Goal: Task Accomplishment & Management: Complete application form

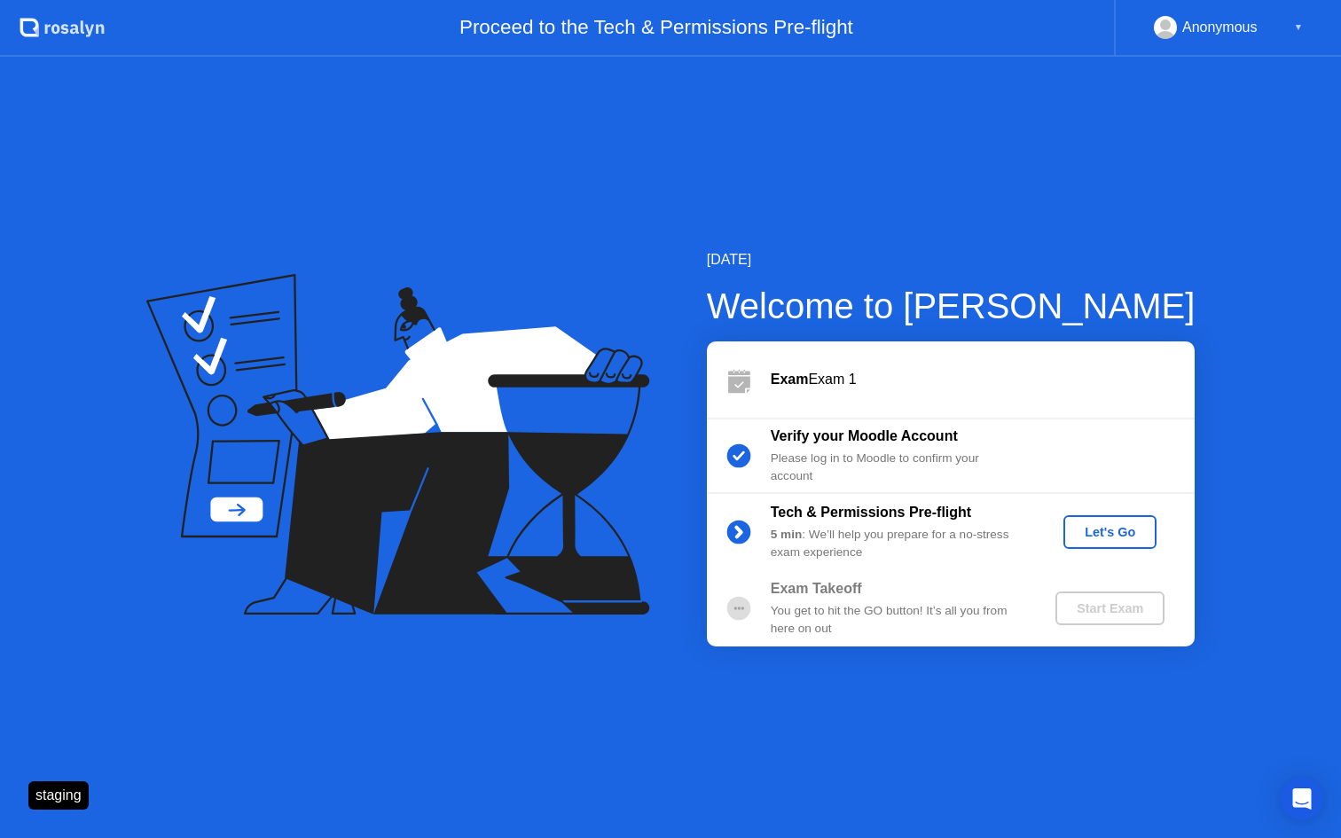
click at [1122, 526] on div "Let's Go" at bounding box center [1110, 532] width 79 height 14
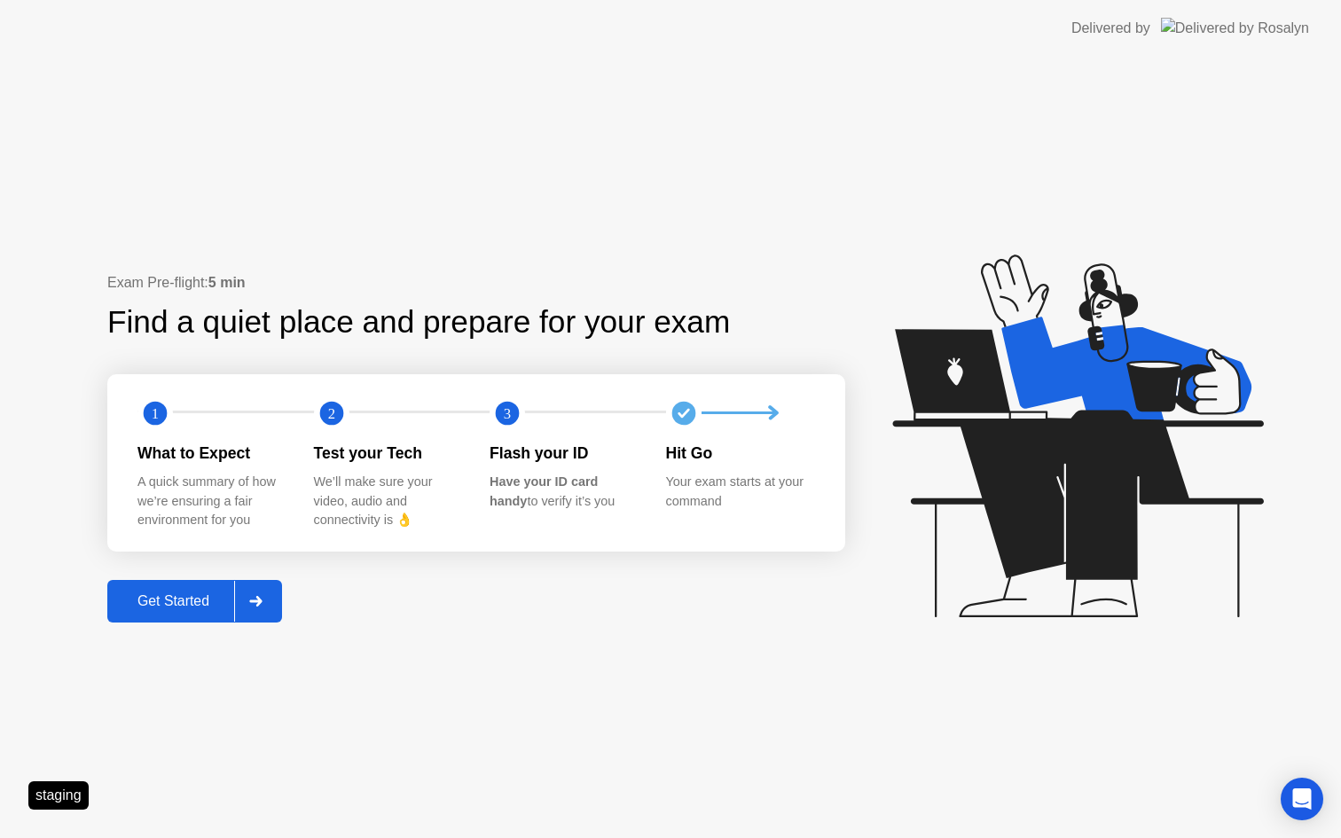
click at [202, 593] on div "Get Started" at bounding box center [174, 601] width 122 height 16
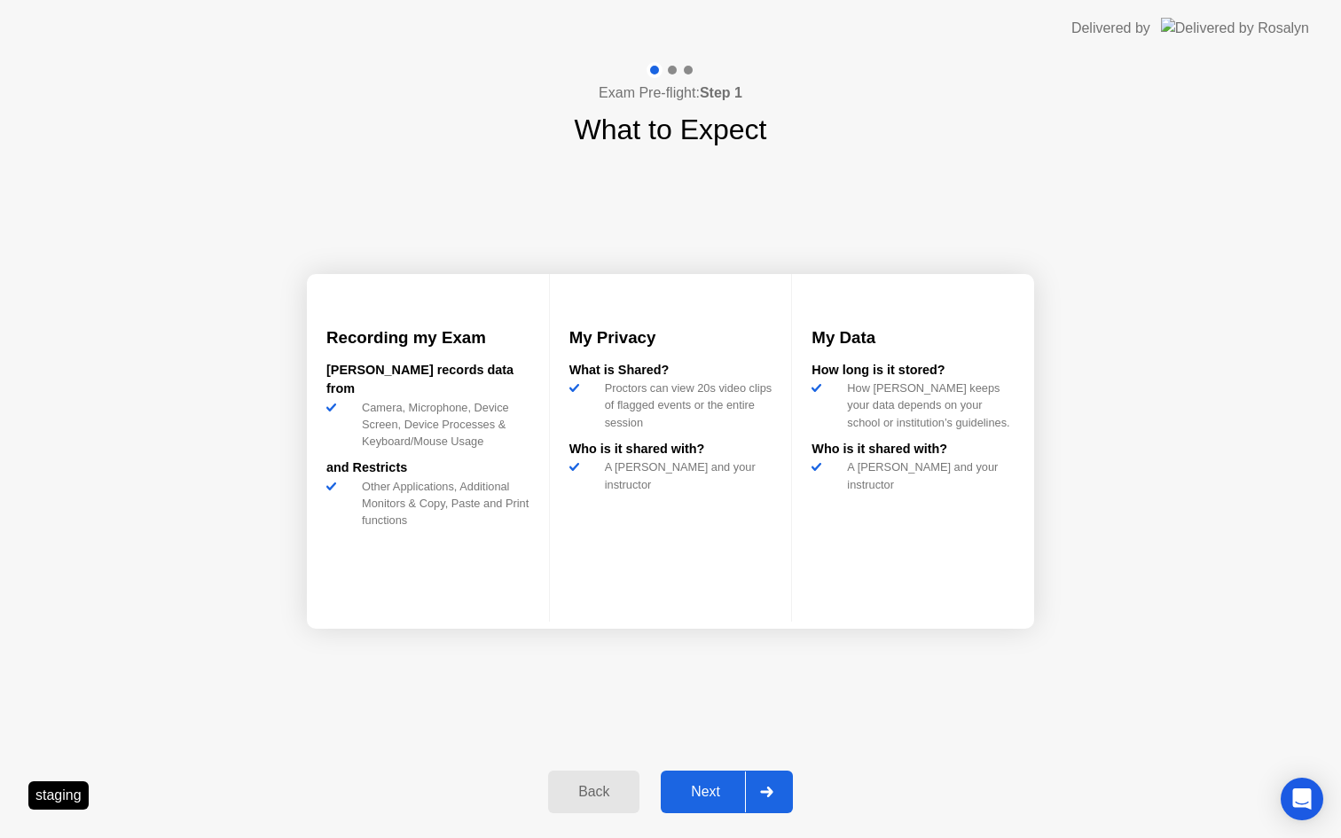
click at [702, 795] on div "Next" at bounding box center [705, 792] width 79 height 16
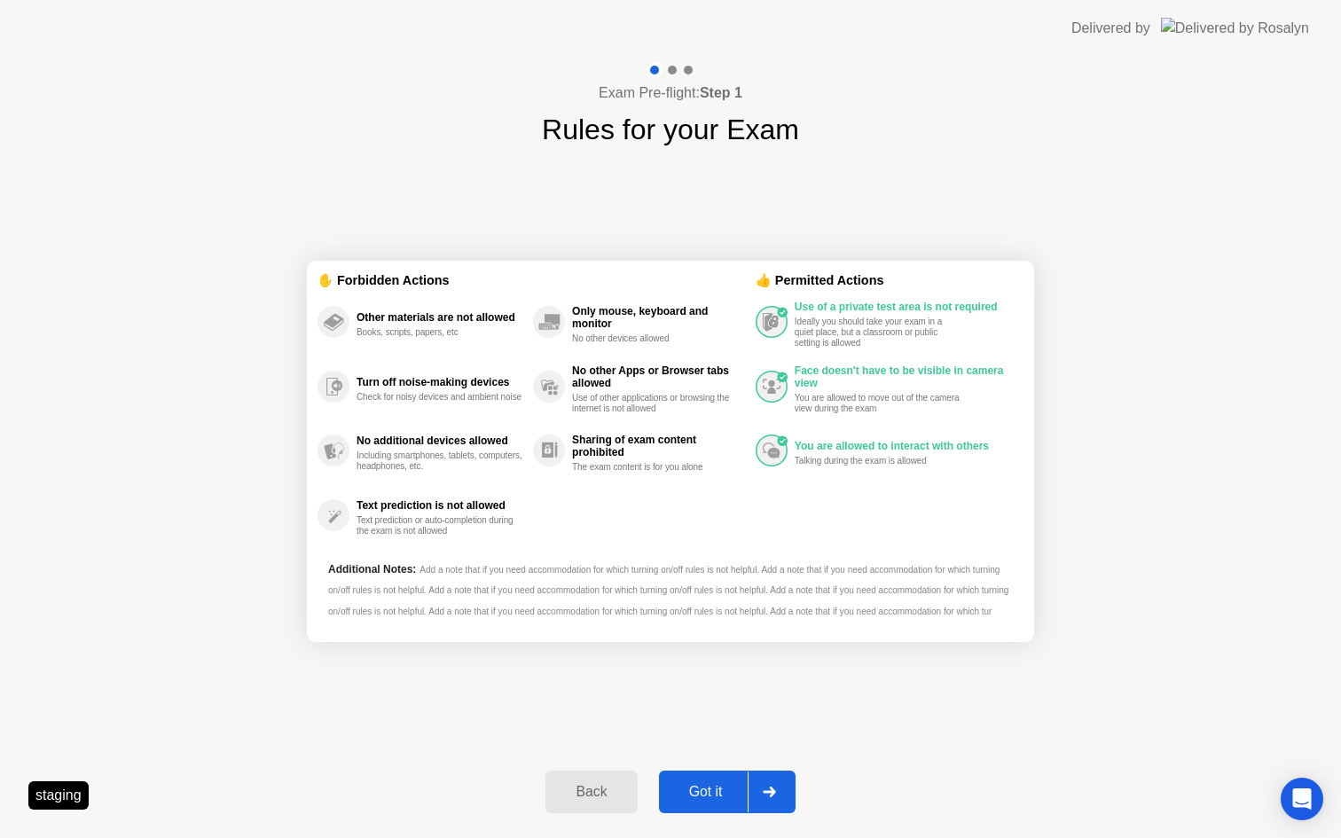
click at [702, 795] on div "Got it" at bounding box center [705, 792] width 83 height 16
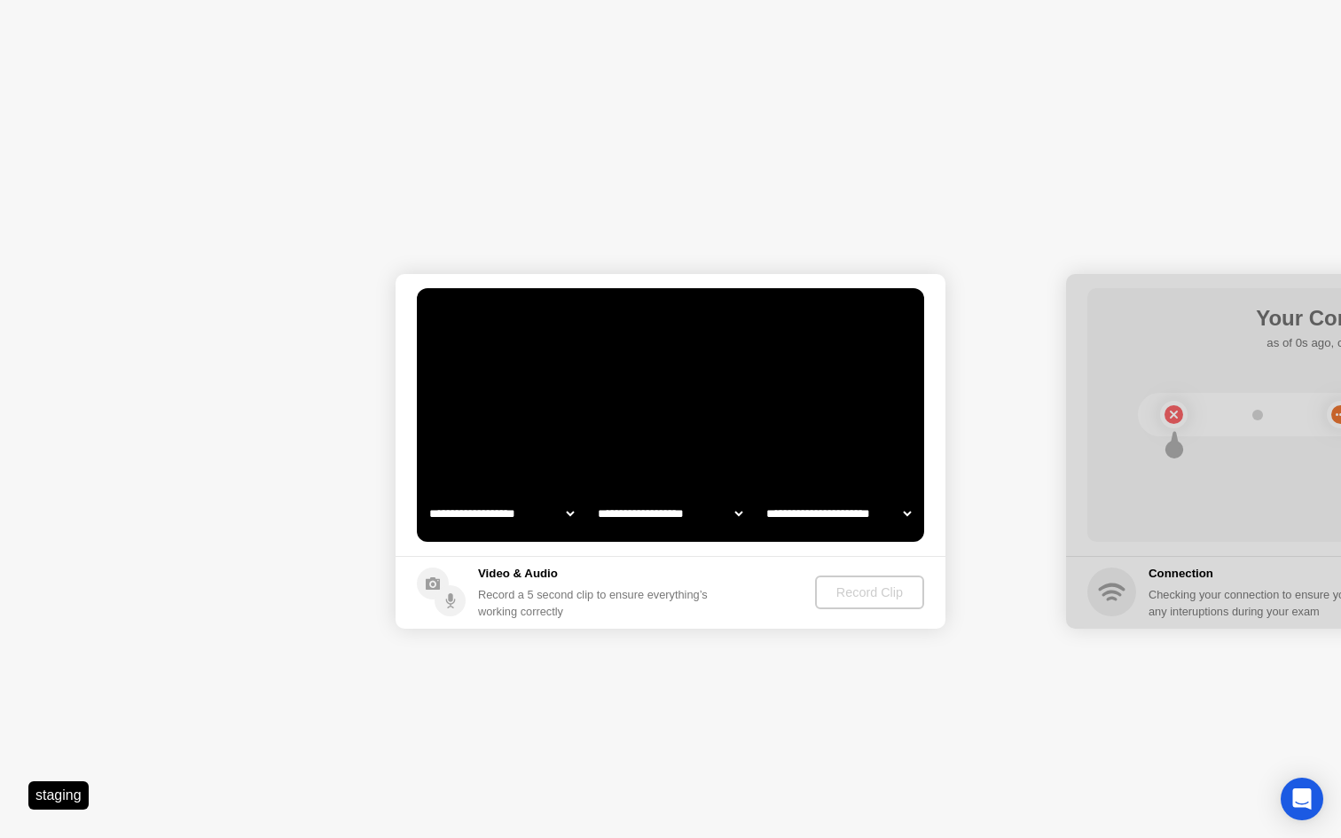
select select "**********"
select select "*******"
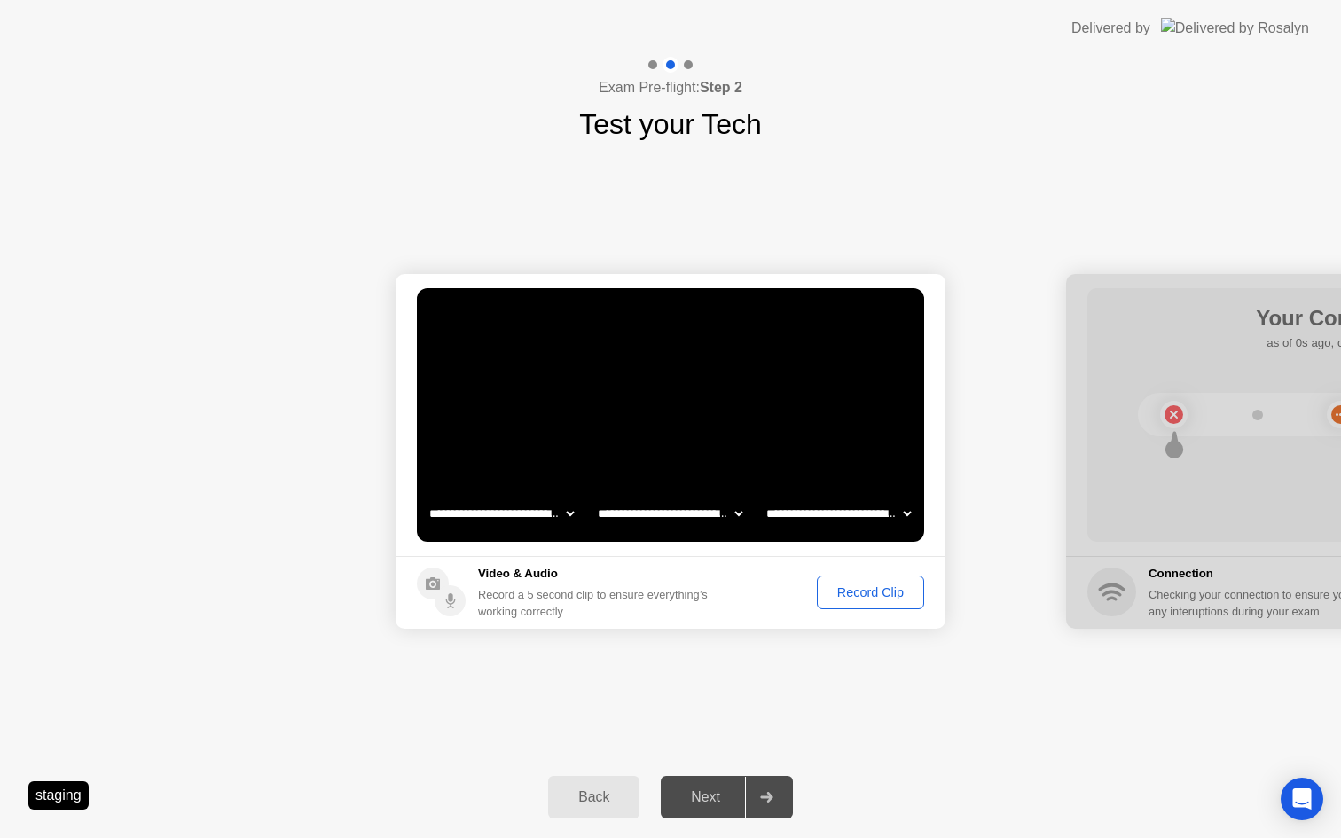
click at [856, 589] on div "Record Clip" at bounding box center [870, 592] width 95 height 14
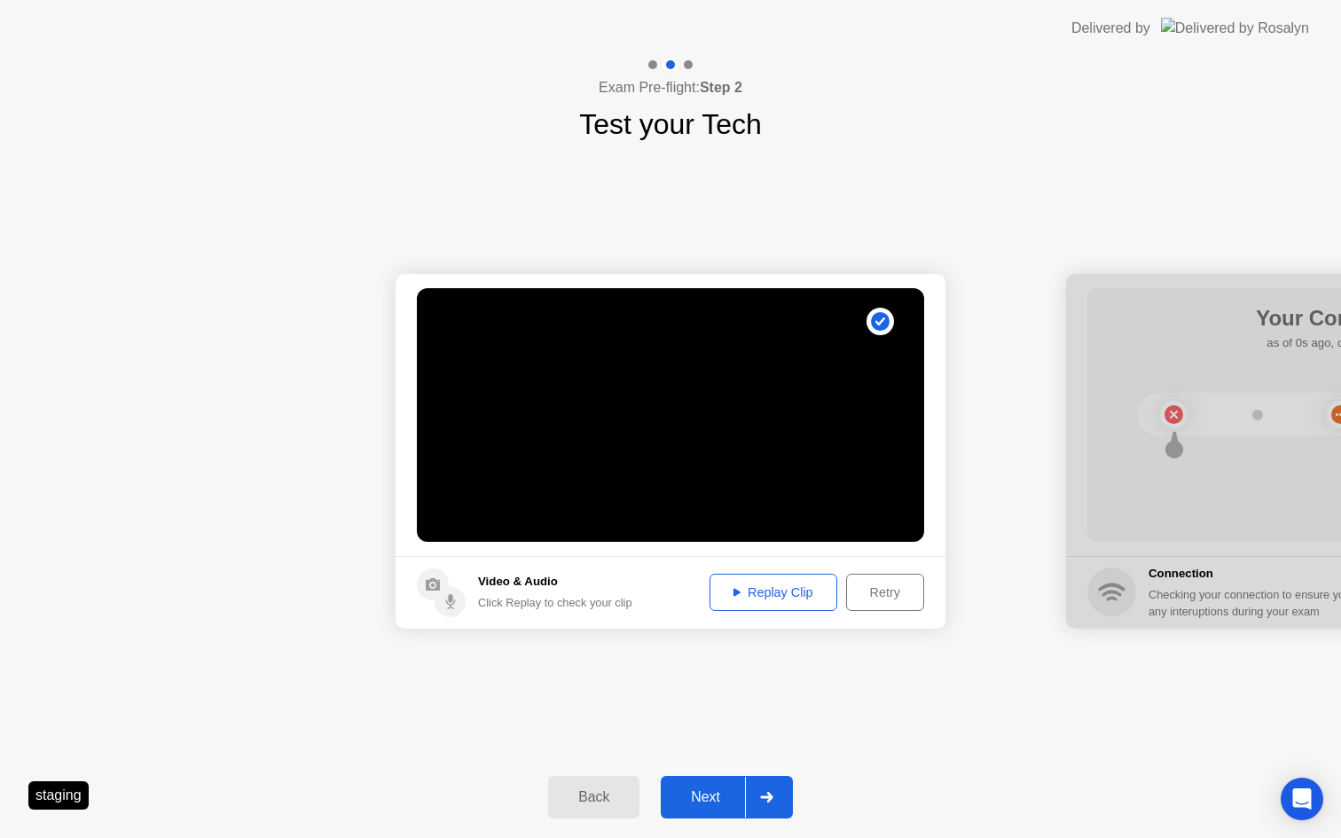
click at [695, 795] on div "Next" at bounding box center [705, 797] width 79 height 16
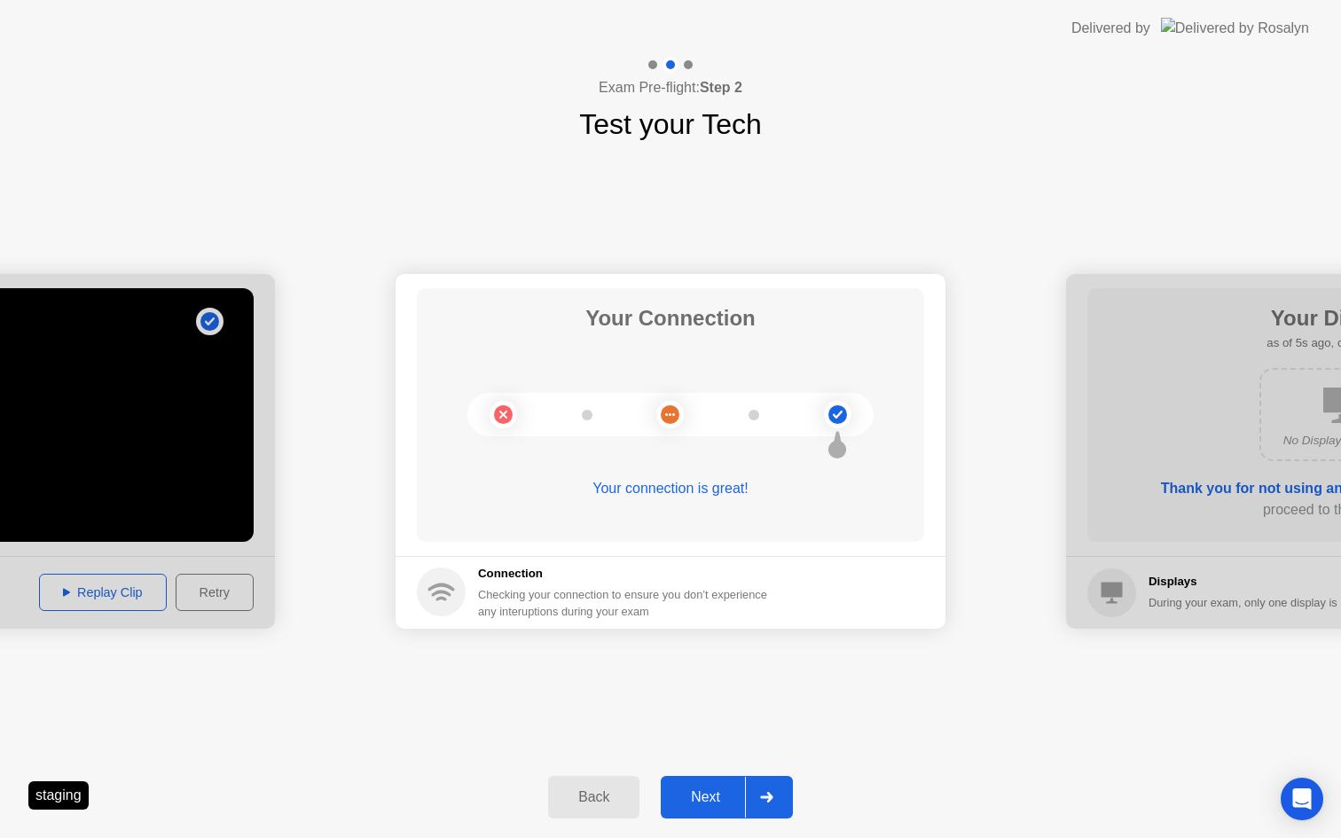
click at [709, 785] on button "Next" at bounding box center [727, 797] width 132 height 43
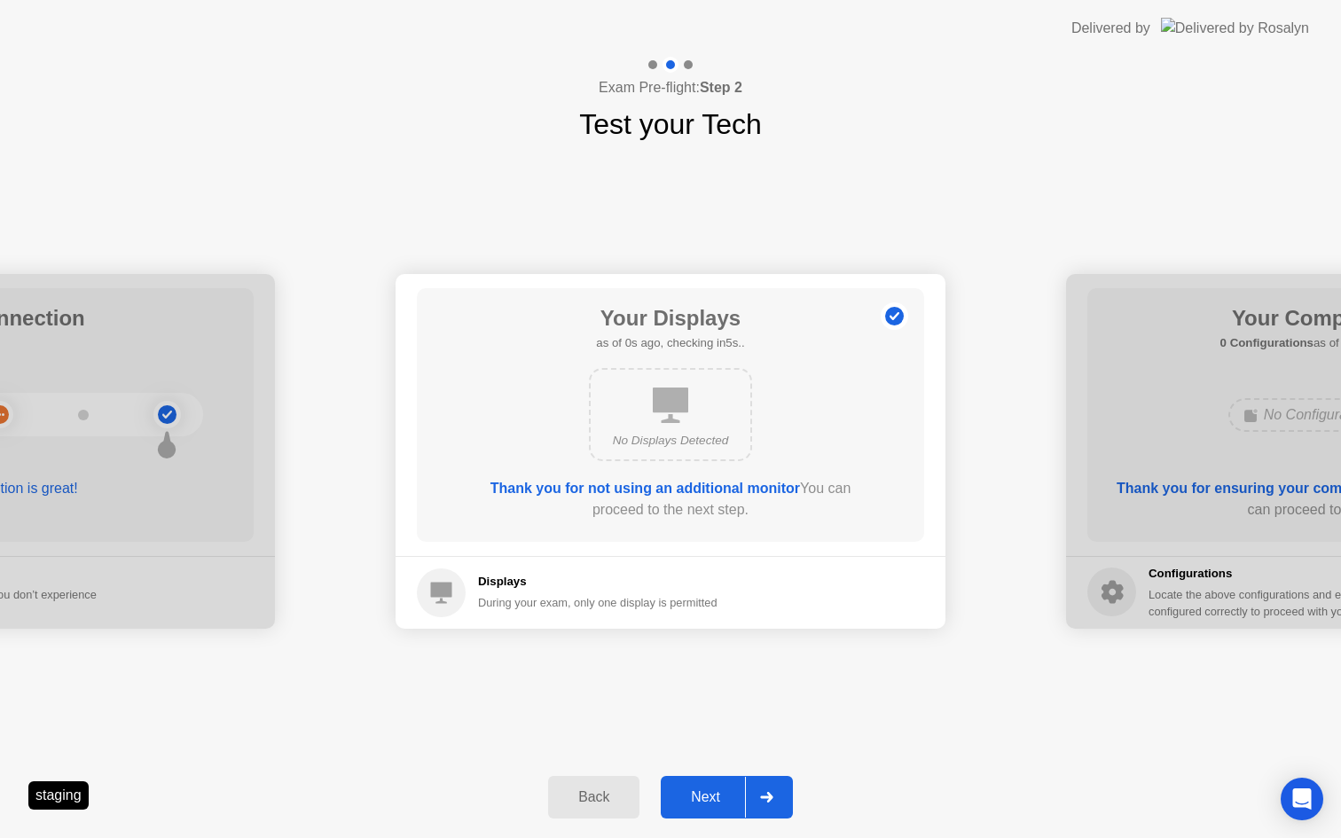
click at [696, 789] on div "Next" at bounding box center [705, 797] width 79 height 16
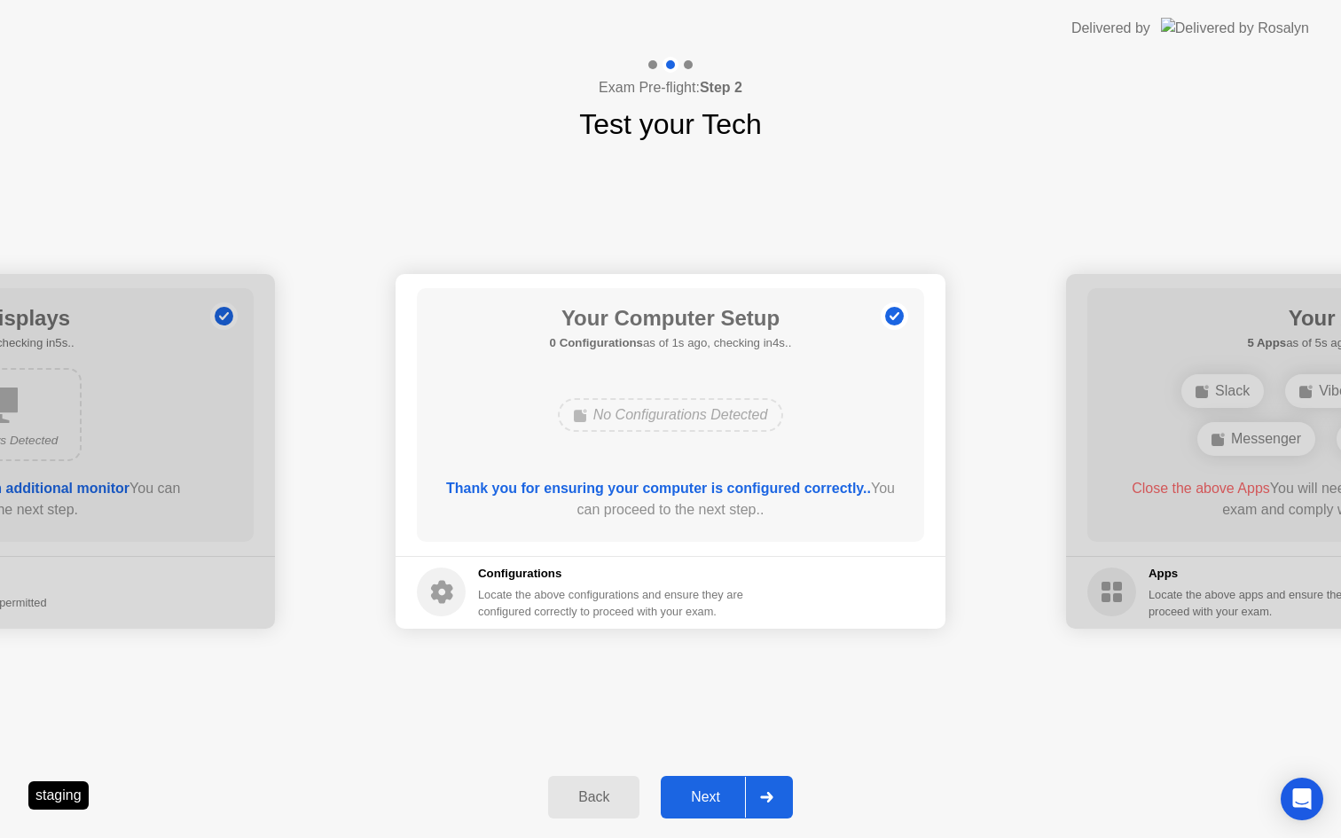
click at [696, 786] on button "Next" at bounding box center [727, 797] width 132 height 43
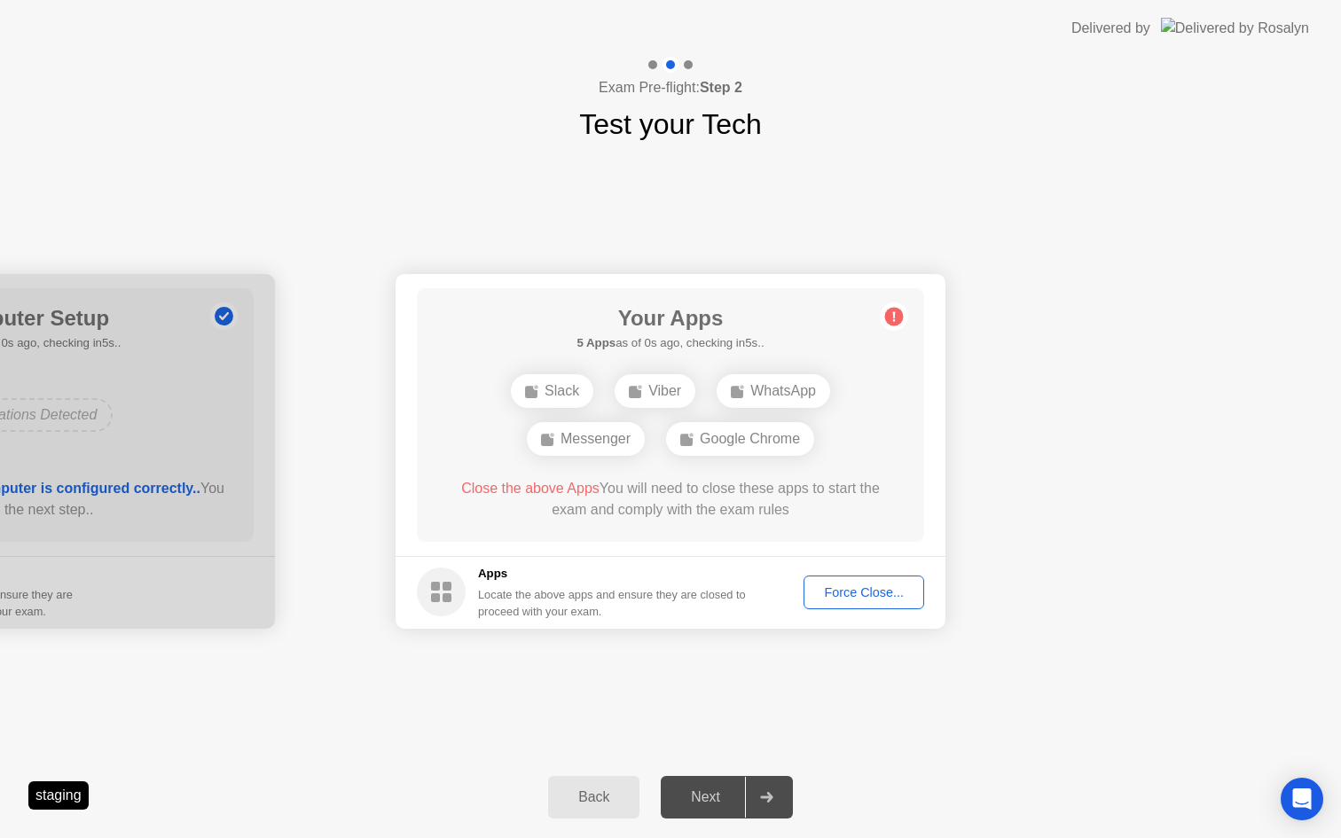
click at [835, 579] on button "Force Close..." at bounding box center [864, 593] width 121 height 34
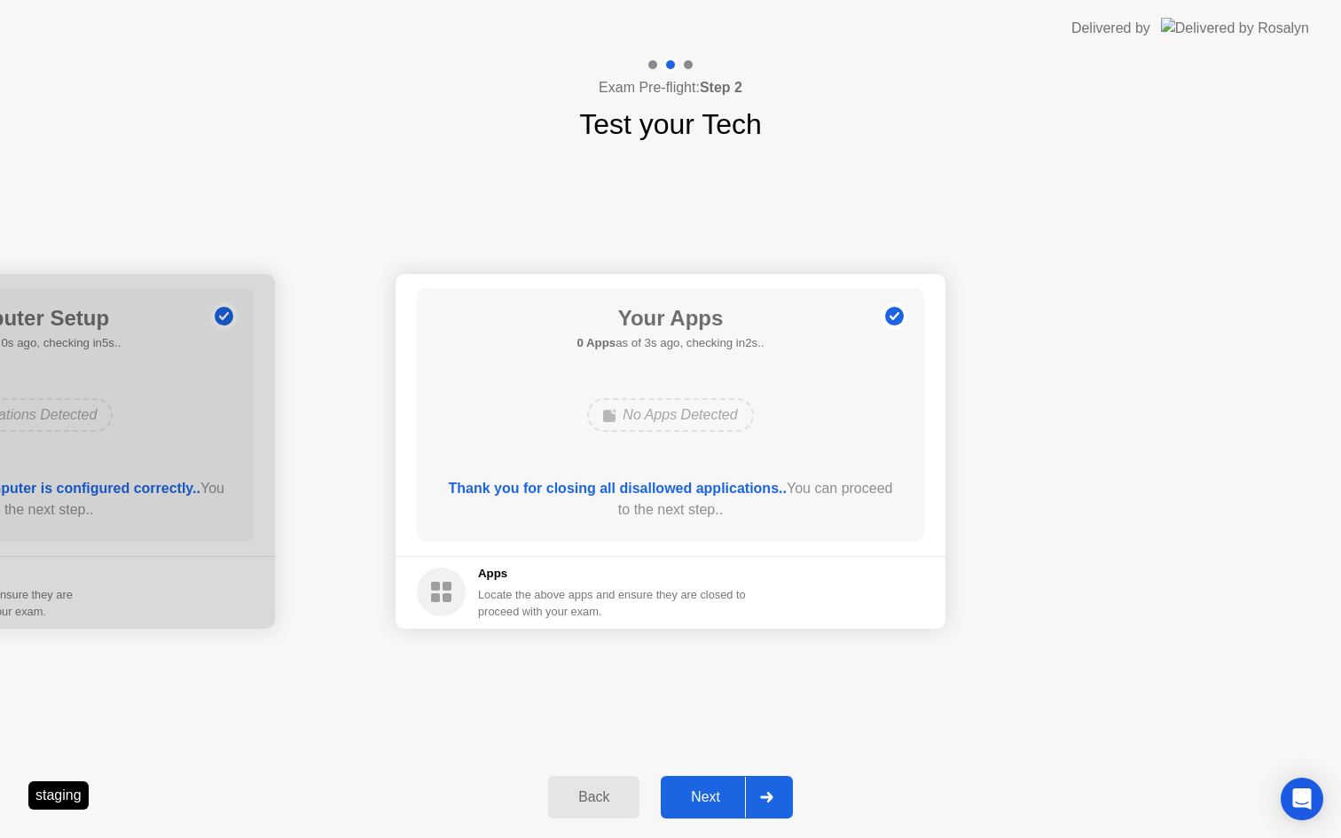
click at [696, 801] on div "Next" at bounding box center [705, 797] width 79 height 16
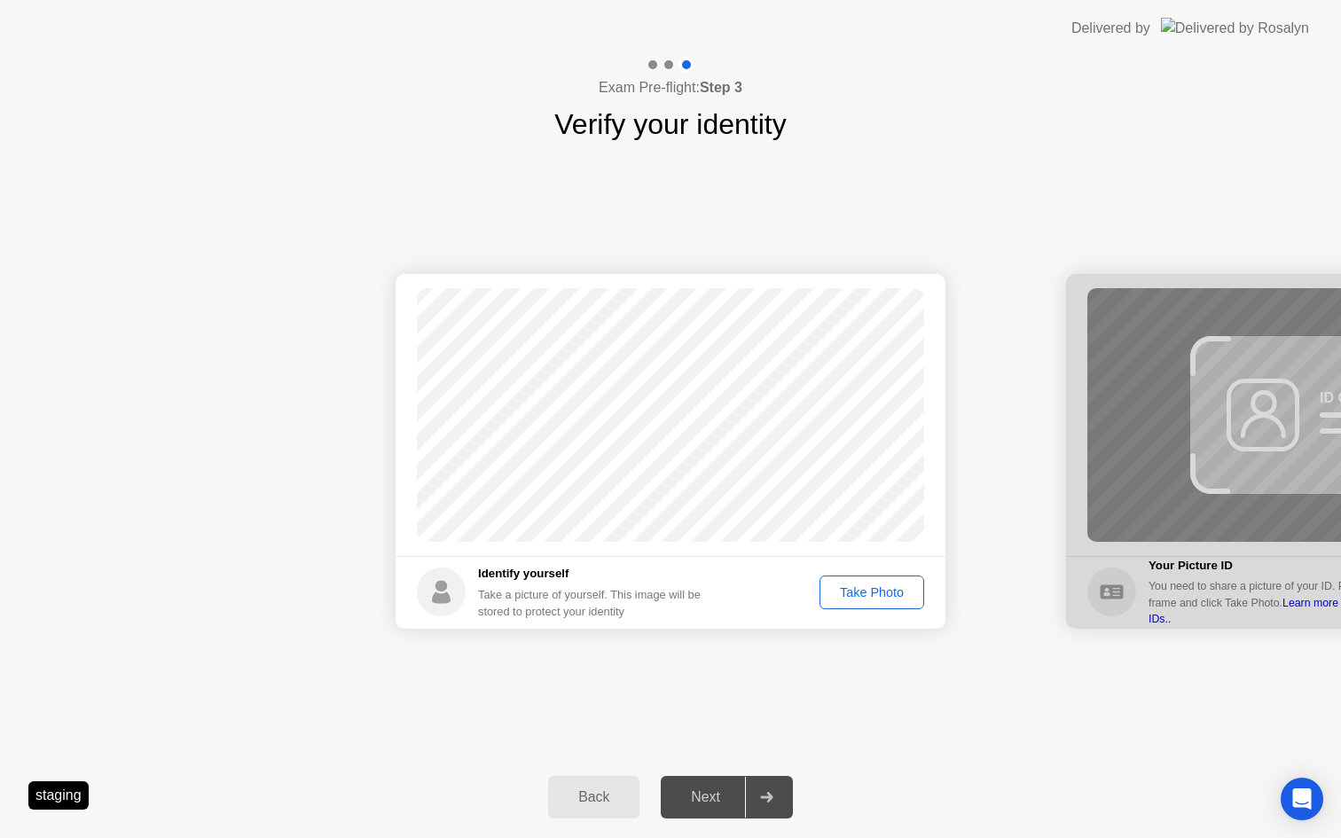
click at [883, 589] on div "Take Photo" at bounding box center [872, 592] width 92 height 14
click at [702, 808] on button "Next" at bounding box center [727, 797] width 132 height 43
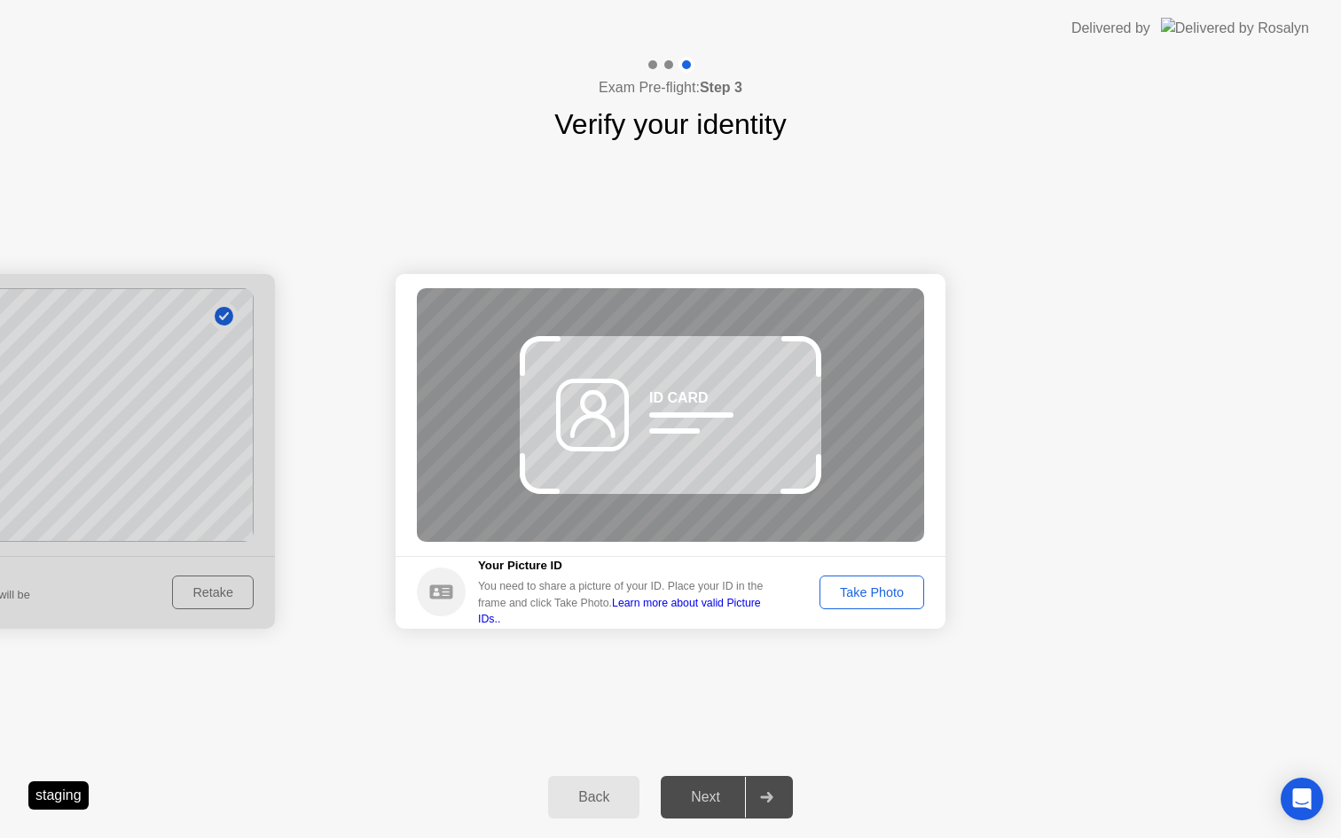
click at [888, 585] on div "Take Photo" at bounding box center [872, 592] width 92 height 14
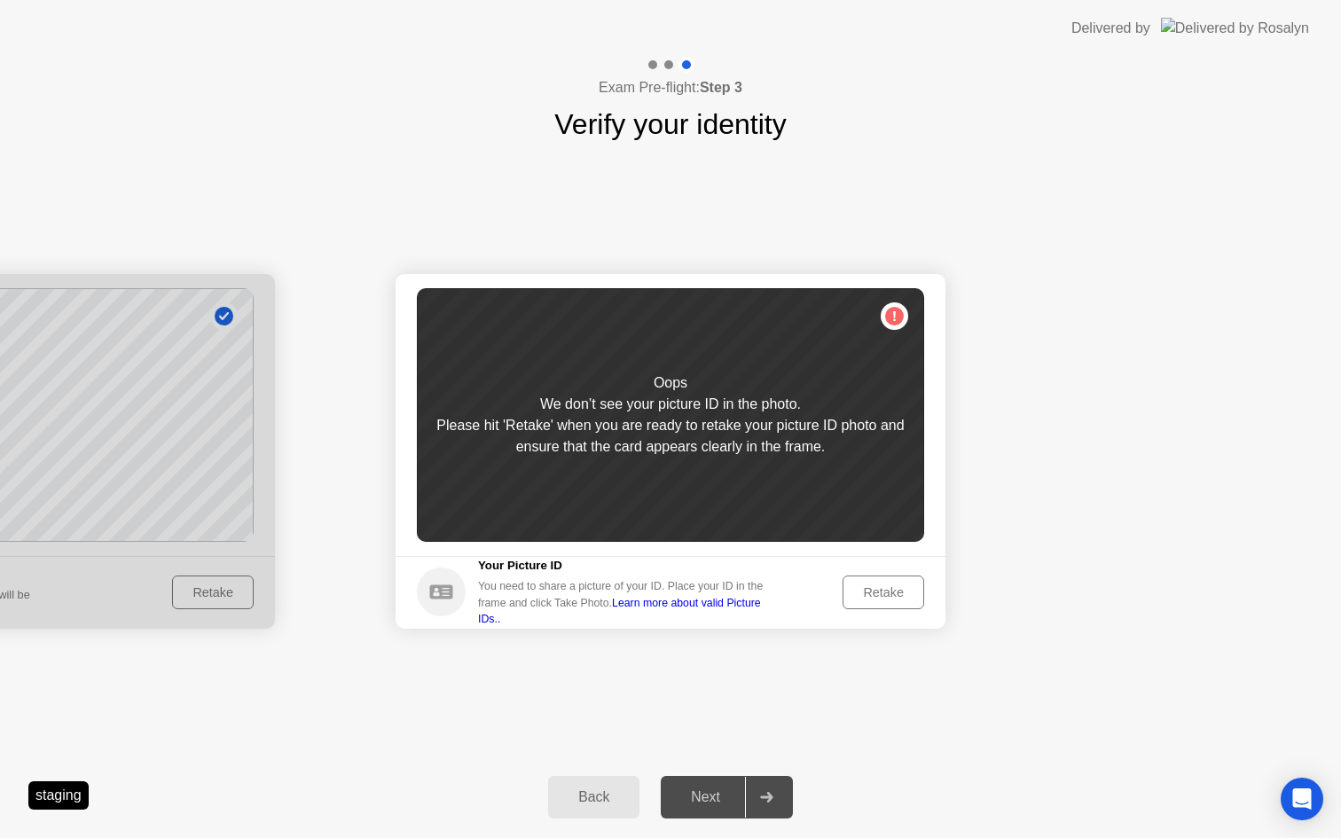
click at [902, 565] on footer "Your Picture ID You need to share a picture of your ID. Place your ID in the fr…" at bounding box center [671, 592] width 550 height 73
click at [884, 591] on div "Retake" at bounding box center [883, 592] width 69 height 14
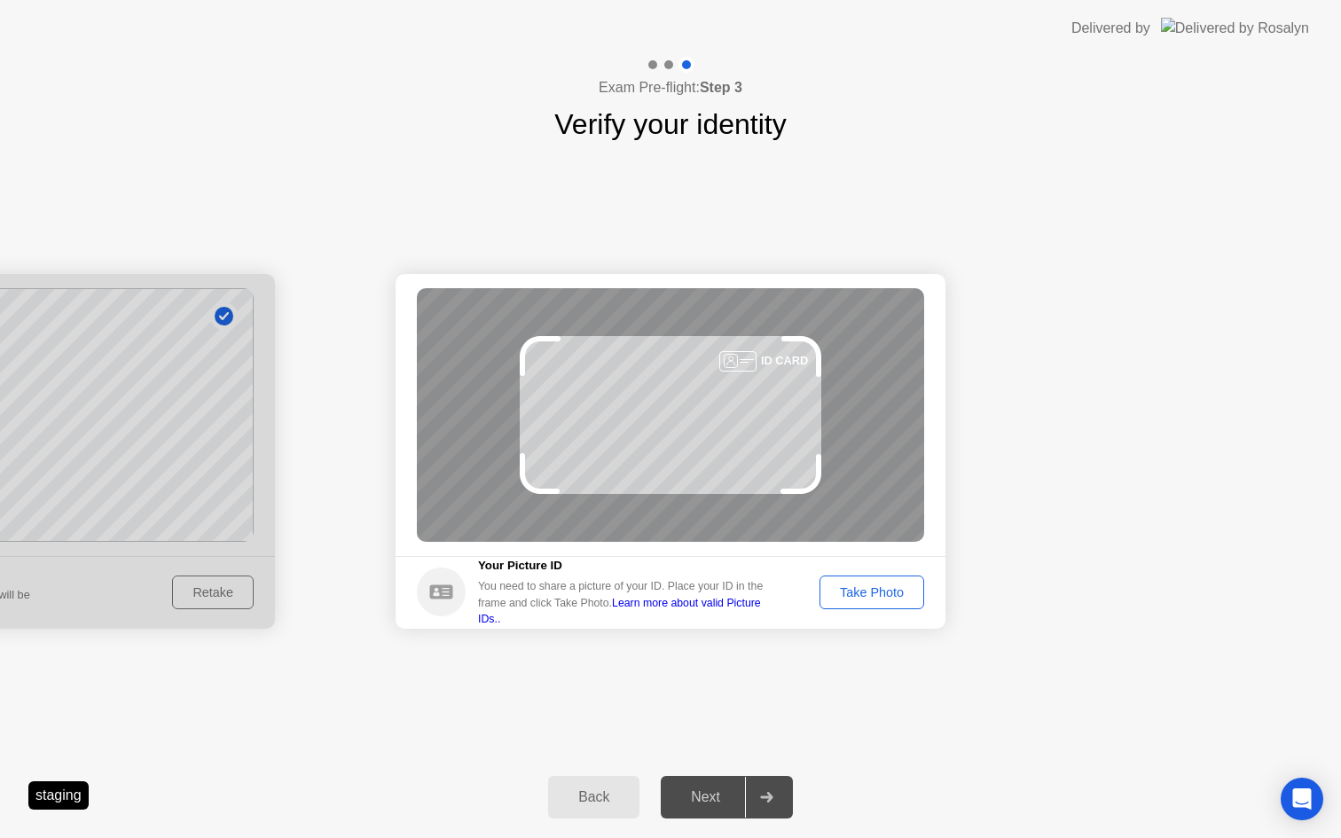
click at [884, 590] on div "Take Photo" at bounding box center [872, 592] width 92 height 14
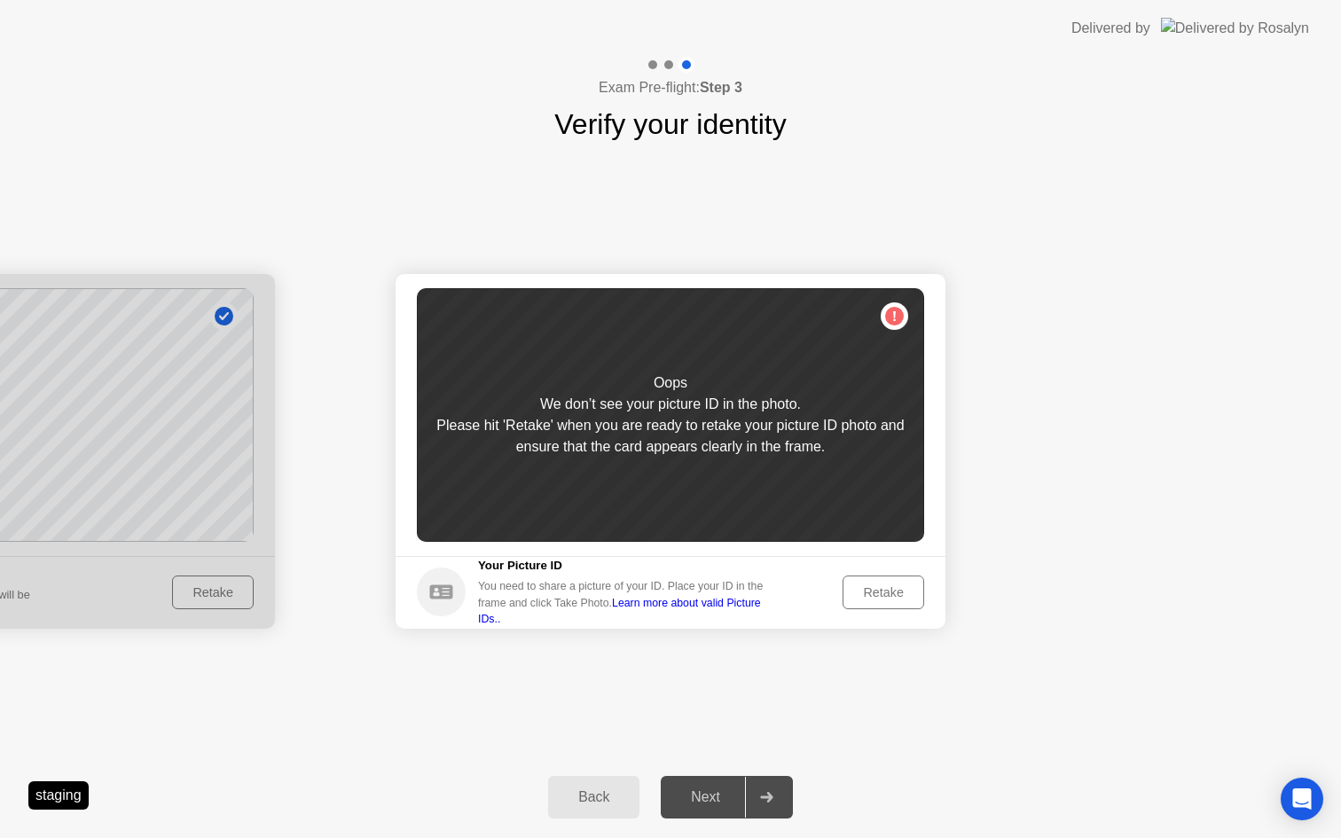
click at [884, 590] on div "Retake" at bounding box center [883, 592] width 69 height 14
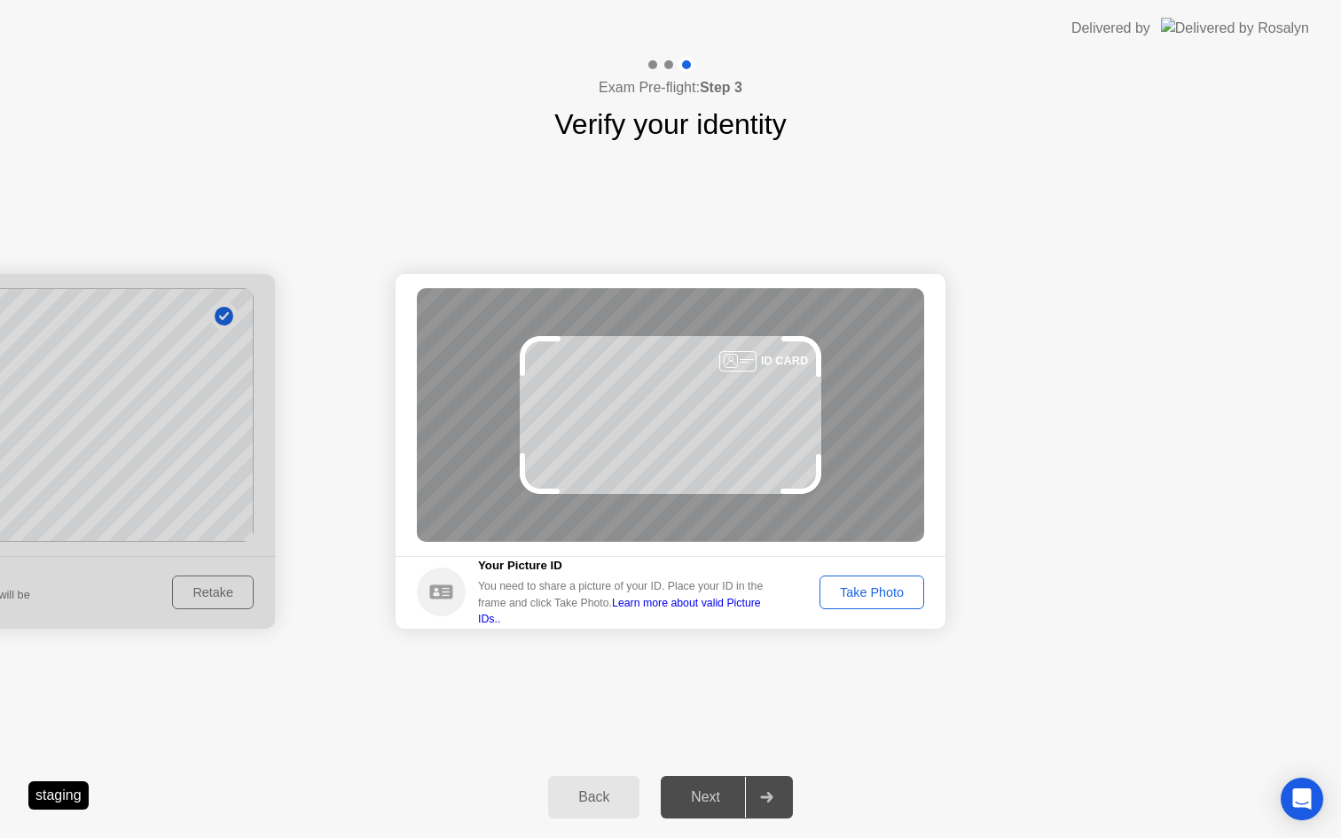
click at [884, 590] on div "Take Photo" at bounding box center [872, 592] width 92 height 14
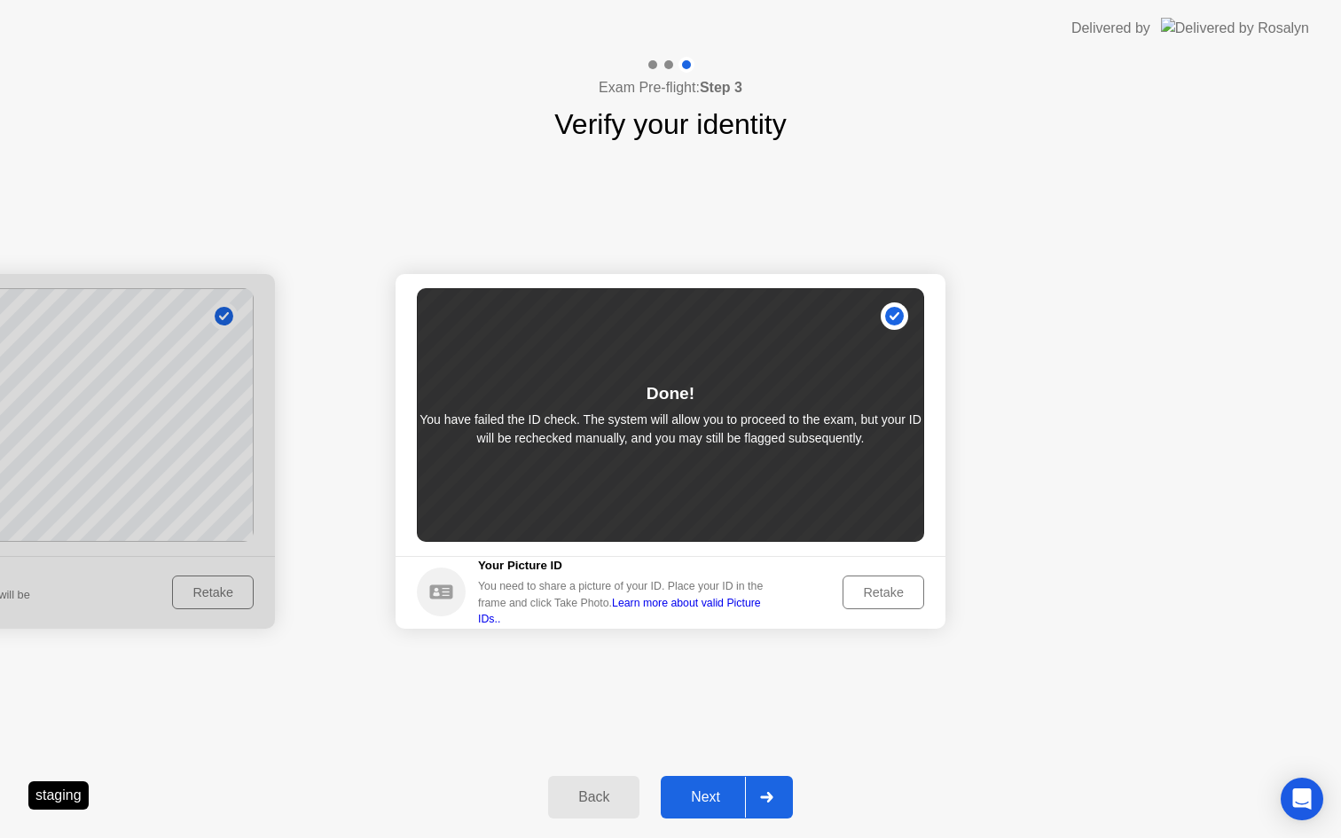
click at [884, 590] on div "Retake" at bounding box center [883, 592] width 69 height 14
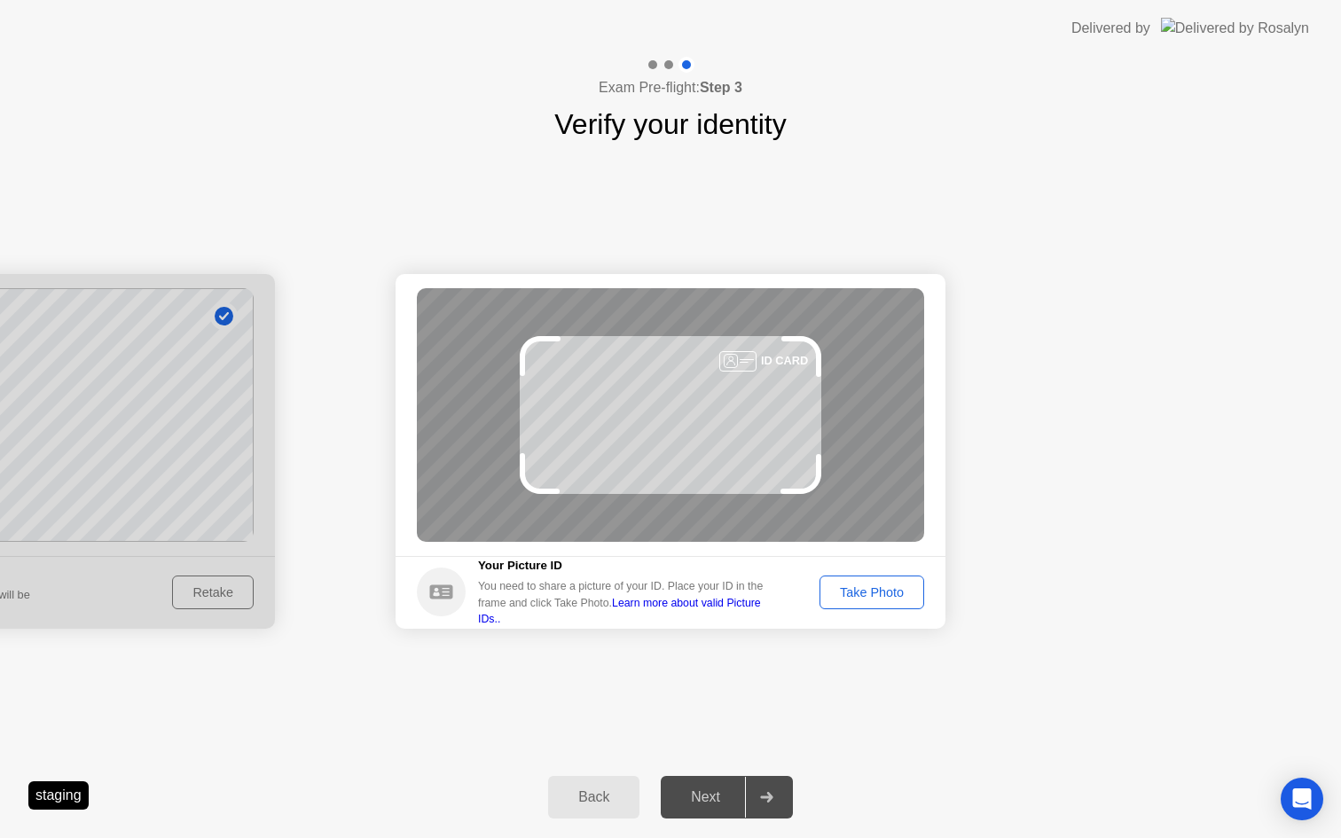
click at [884, 591] on div "Take Photo" at bounding box center [872, 592] width 92 height 14
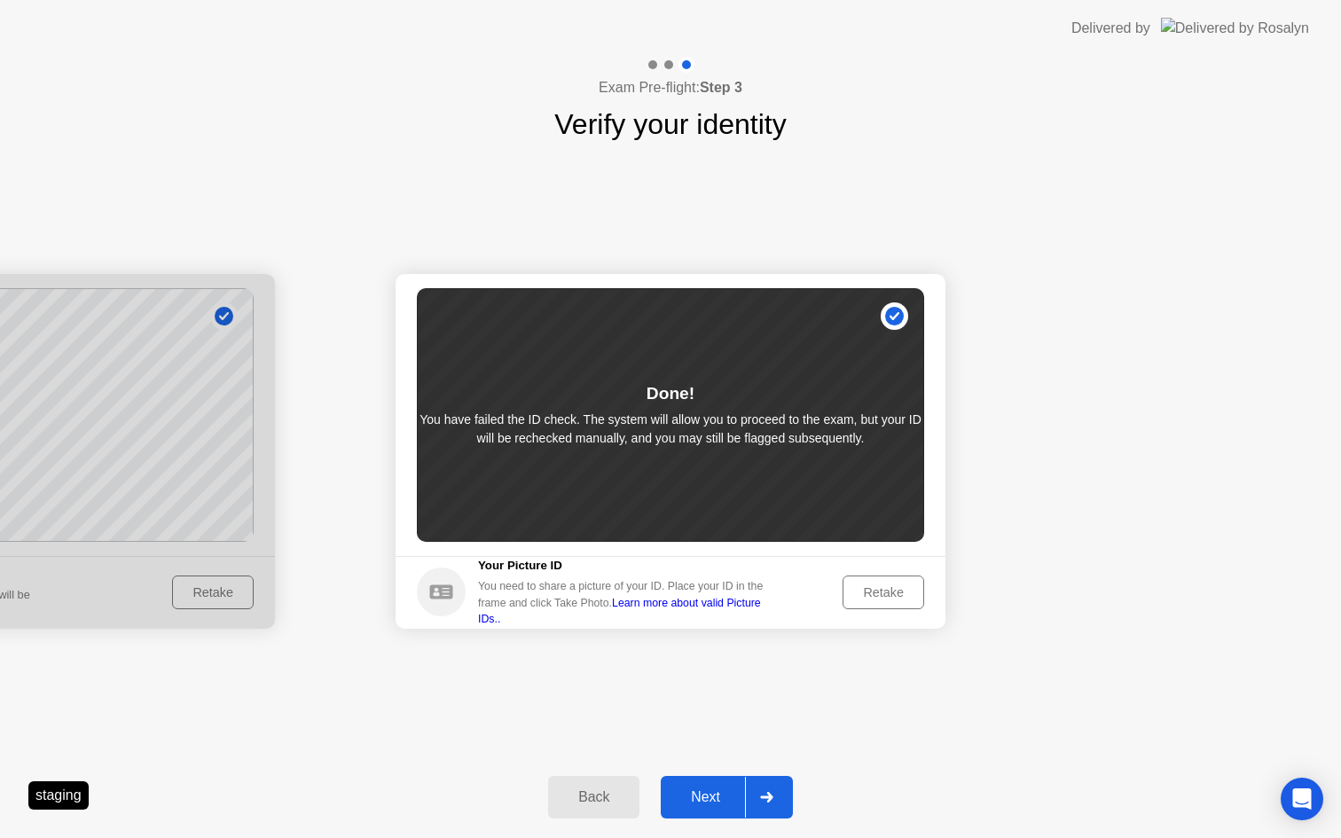
click at [703, 789] on div "Next" at bounding box center [705, 797] width 79 height 16
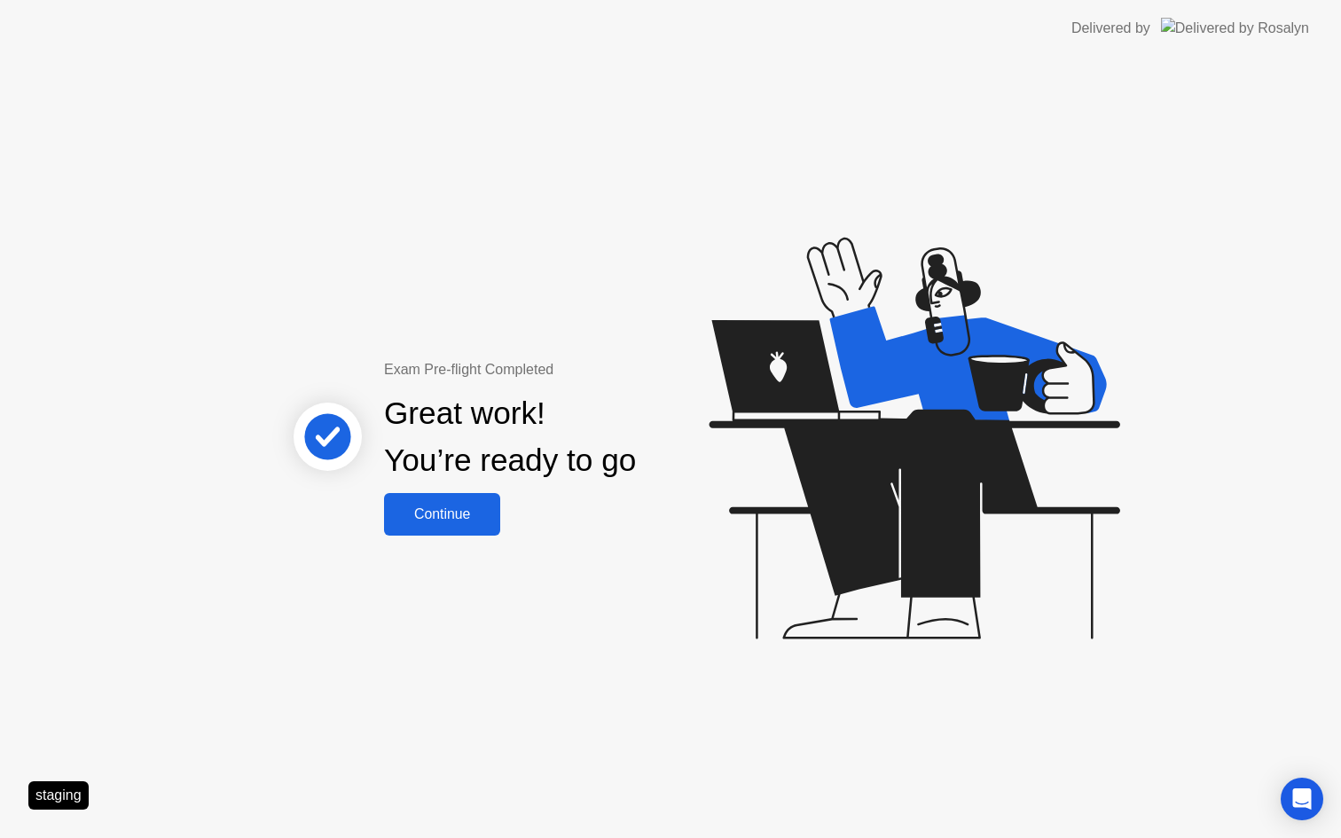
click at [459, 522] on div "Continue" at bounding box center [442, 514] width 106 height 16
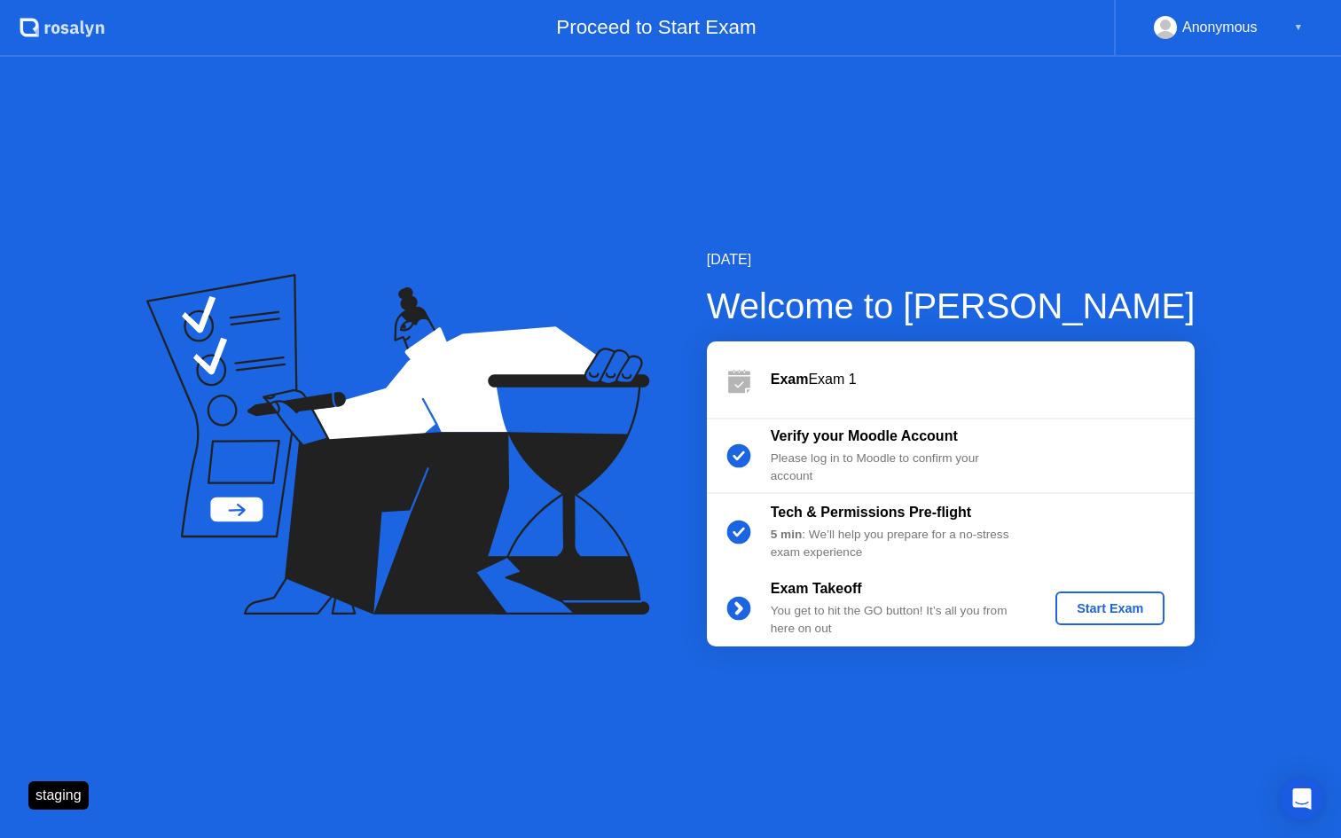
click at [1097, 616] on div "Start Exam" at bounding box center [1110, 608] width 95 height 14
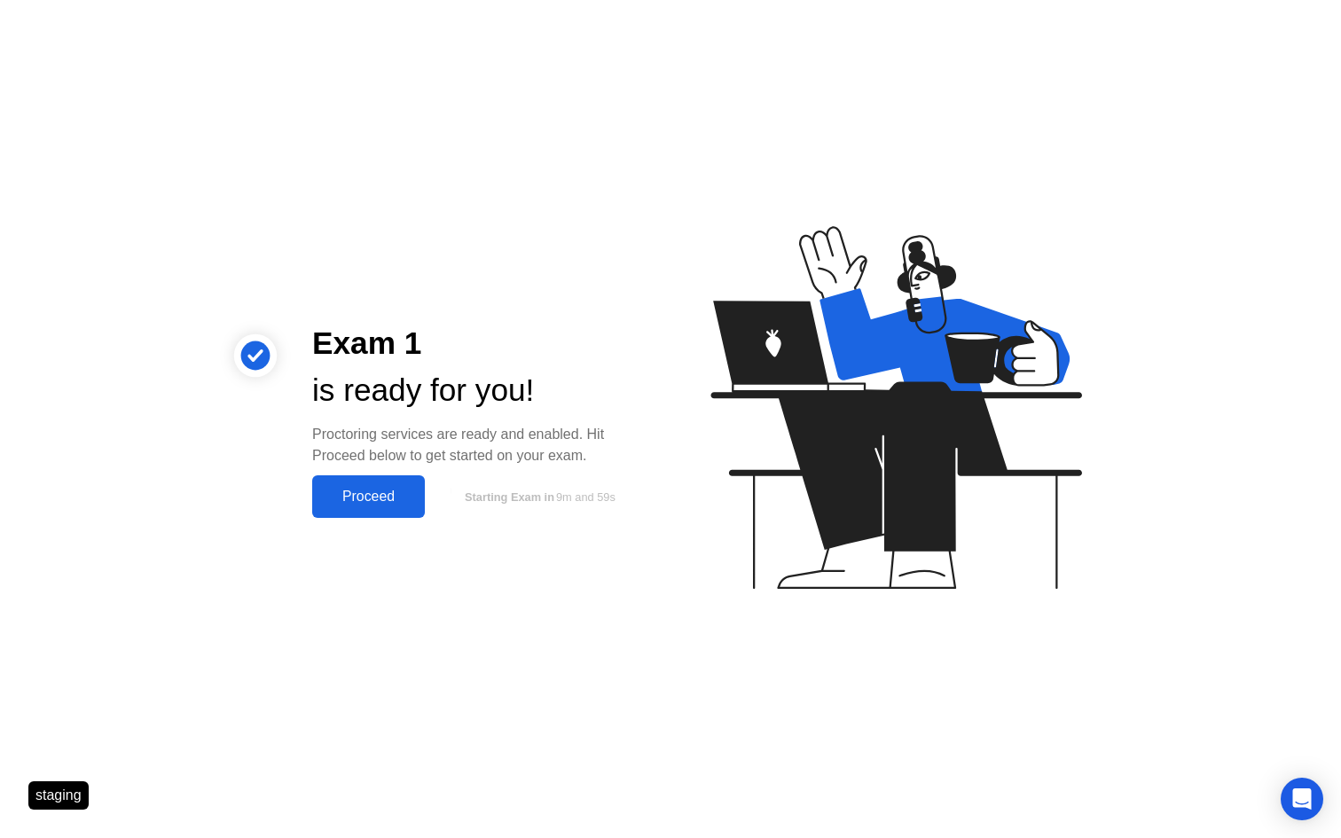
click at [388, 505] on div "Proceed" at bounding box center [369, 497] width 102 height 16
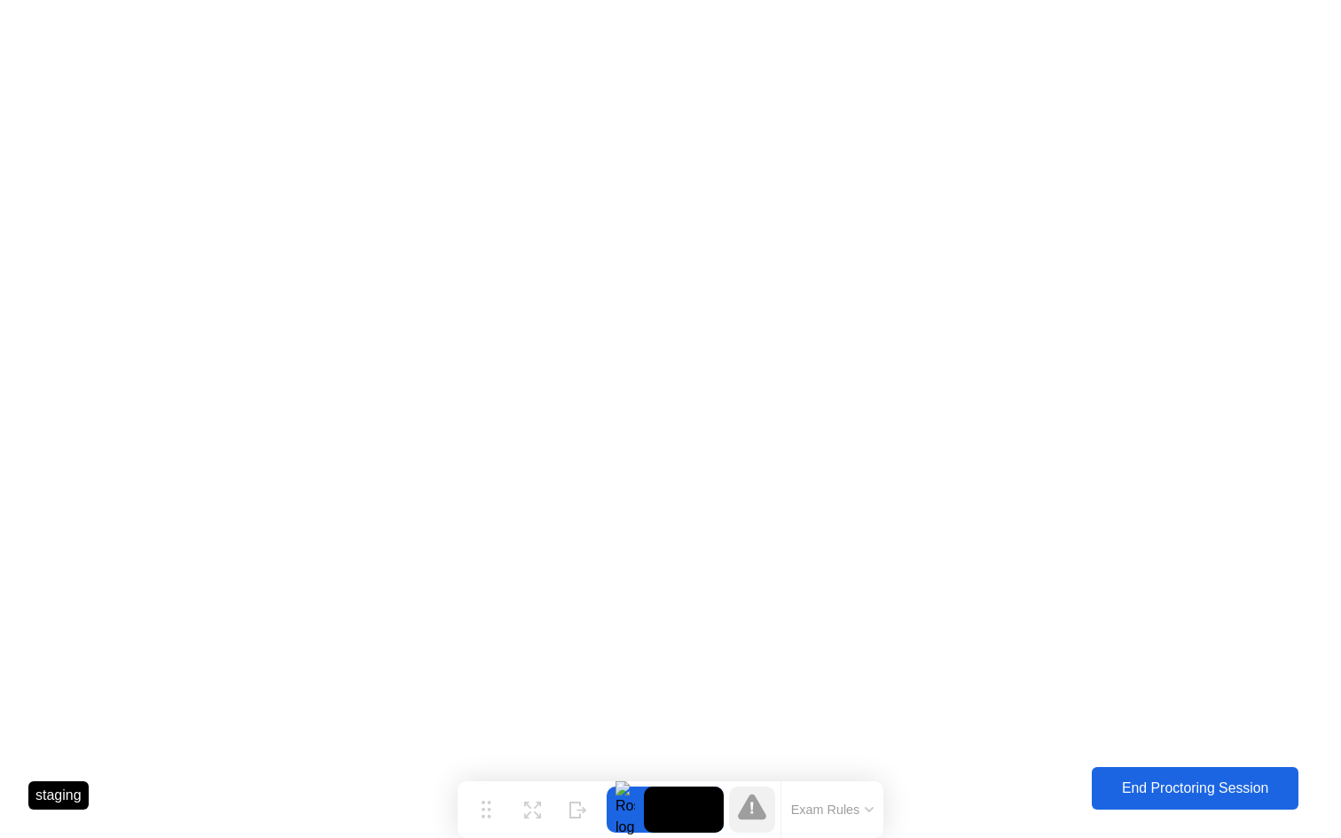
click at [1150, 803] on button "End Proctoring Session" at bounding box center [1195, 788] width 207 height 43
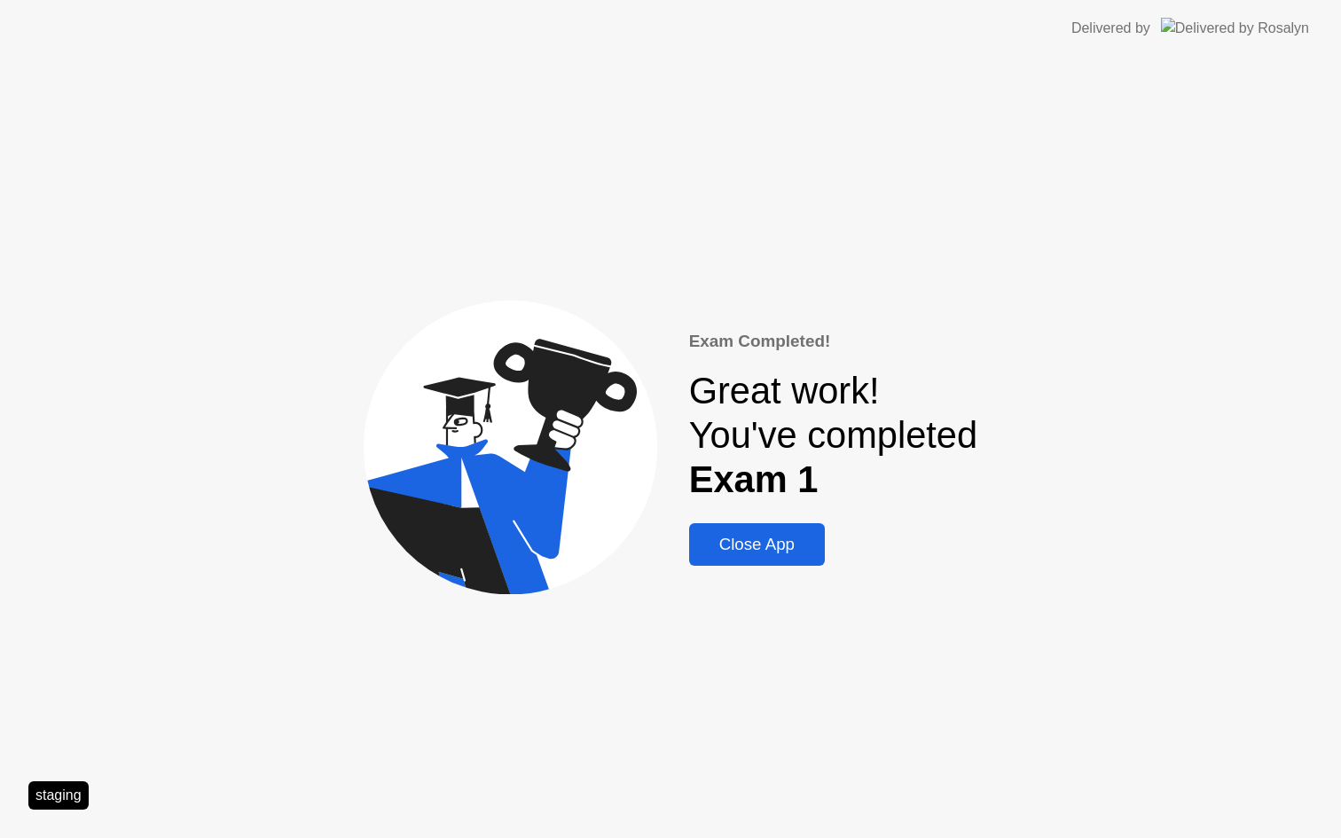
click at [742, 537] on div "Close App" at bounding box center [756, 545] width 125 height 20
